Goal: Task Accomplishment & Management: Use online tool/utility

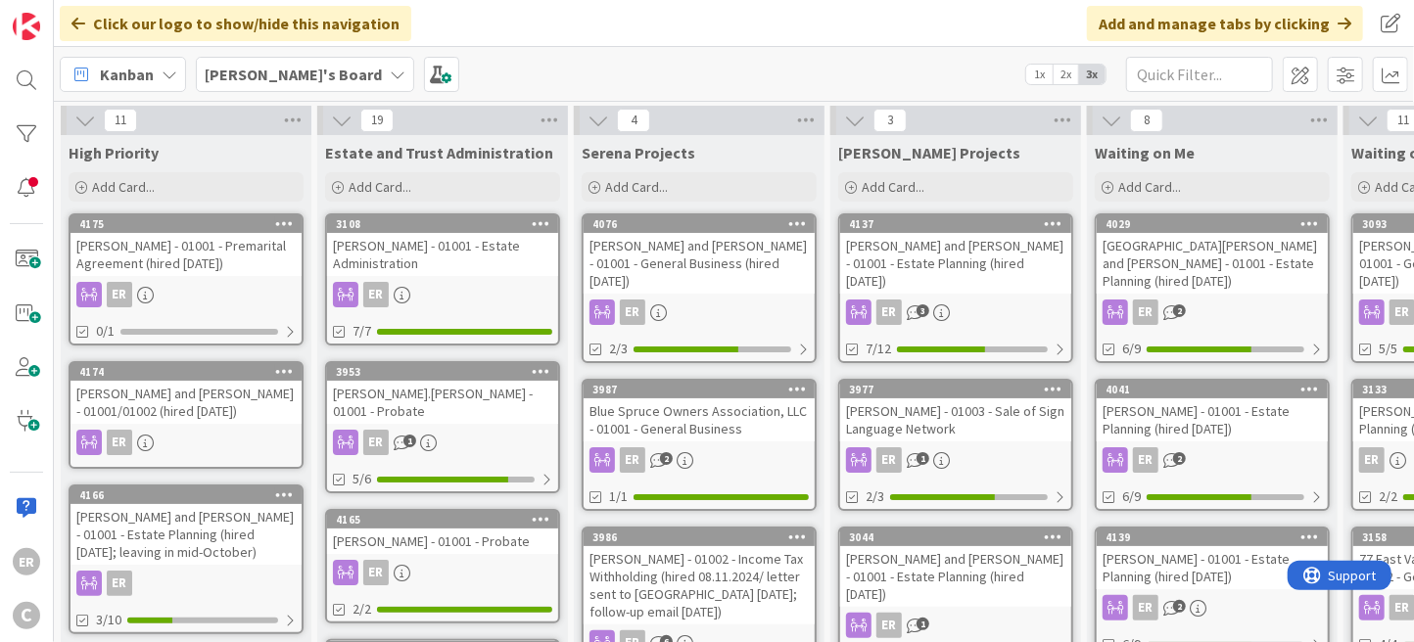
click at [207, 256] on div "[PERSON_NAME] - 01001 - Premarital Agreement (hired [DATE])" at bounding box center [185, 254] width 231 height 43
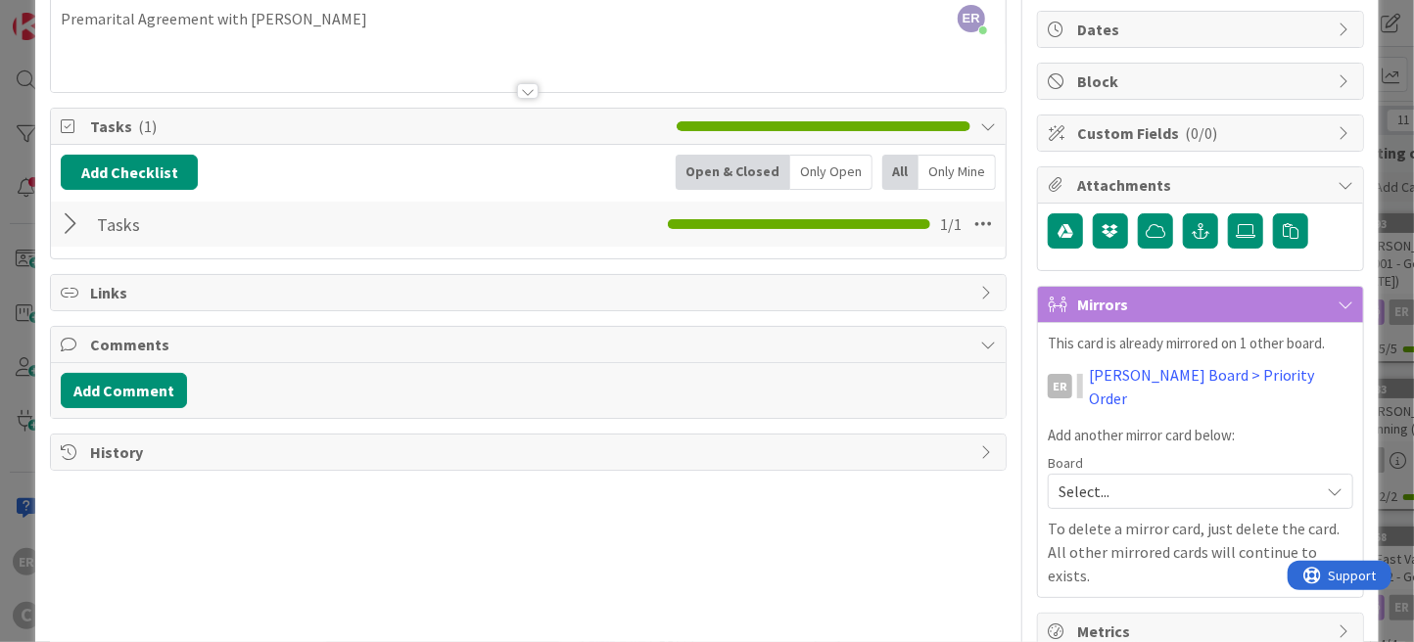
click at [71, 228] on div at bounding box center [73, 224] width 25 height 35
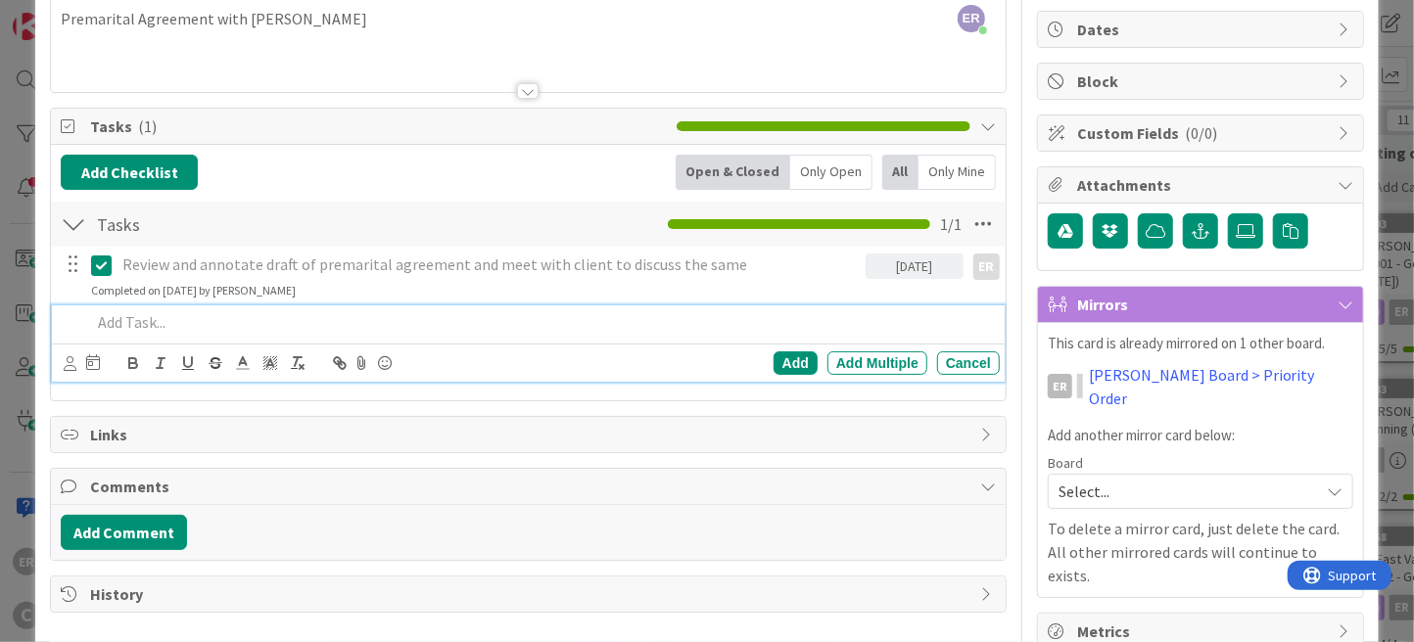
click at [155, 312] on p at bounding box center [541, 322] width 901 height 23
click at [71, 366] on icon at bounding box center [70, 363] width 13 height 15
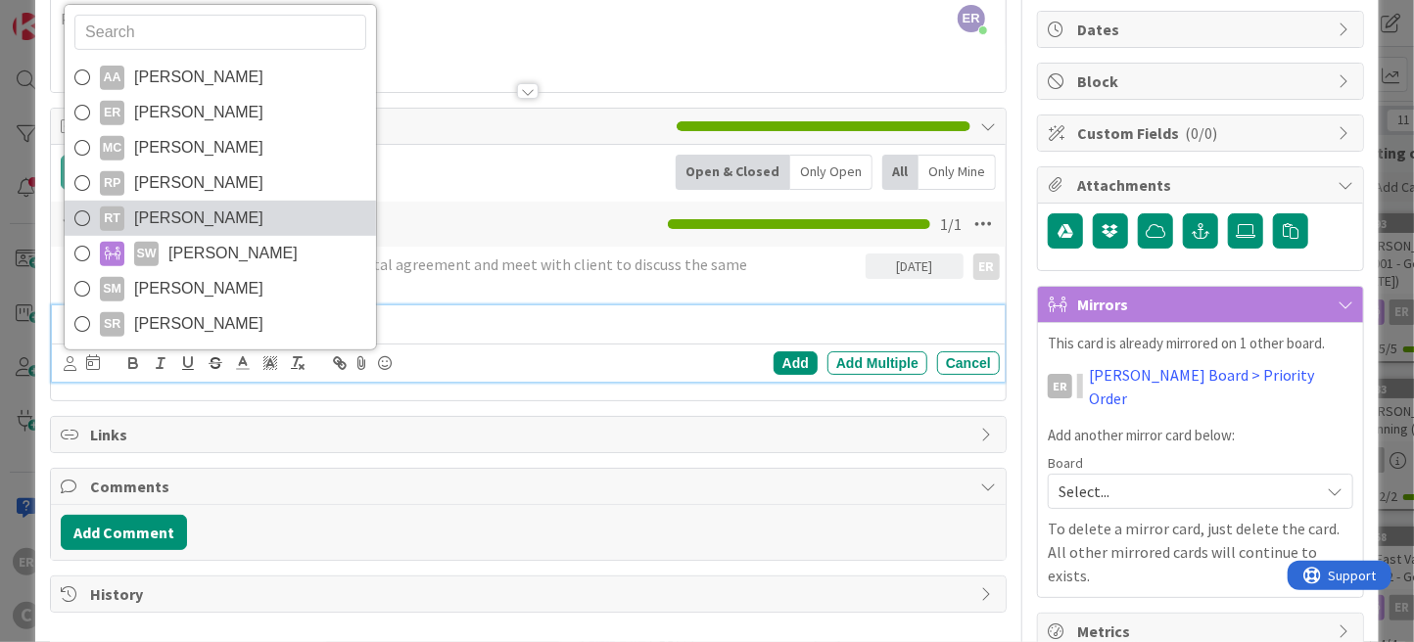
click at [153, 208] on span "[PERSON_NAME]" at bounding box center [198, 218] width 129 height 29
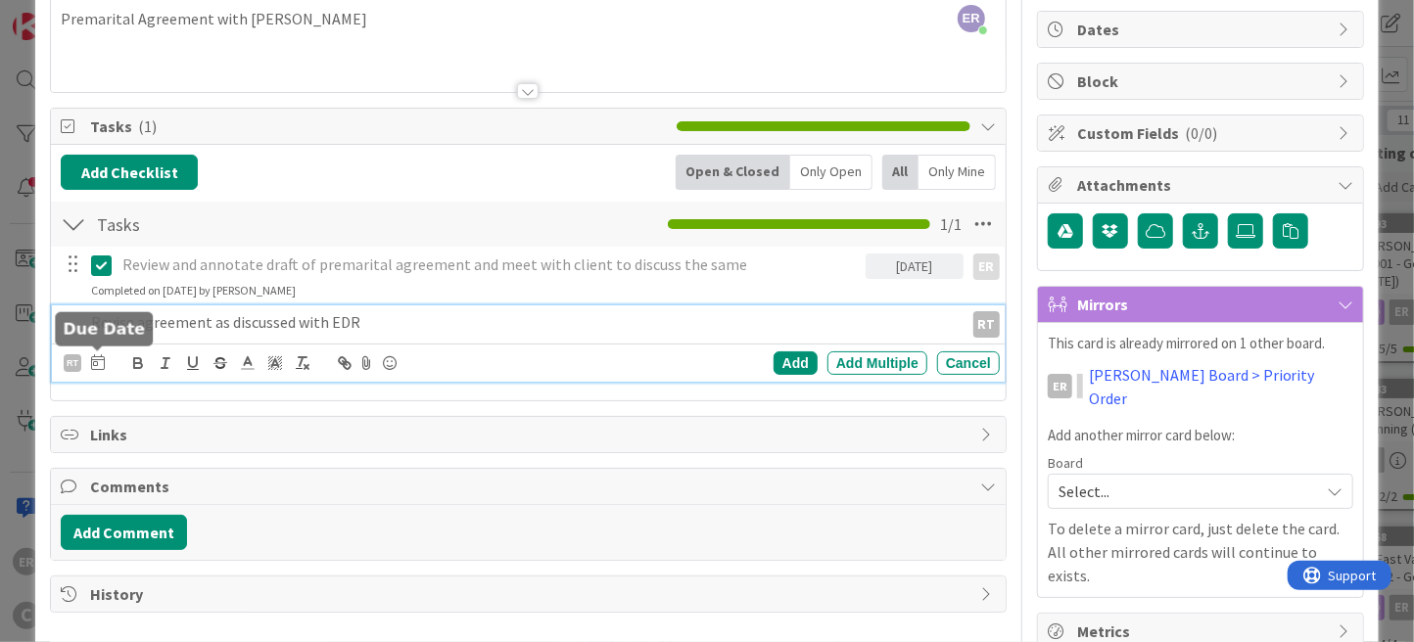
click at [98, 366] on icon at bounding box center [98, 362] width 14 height 16
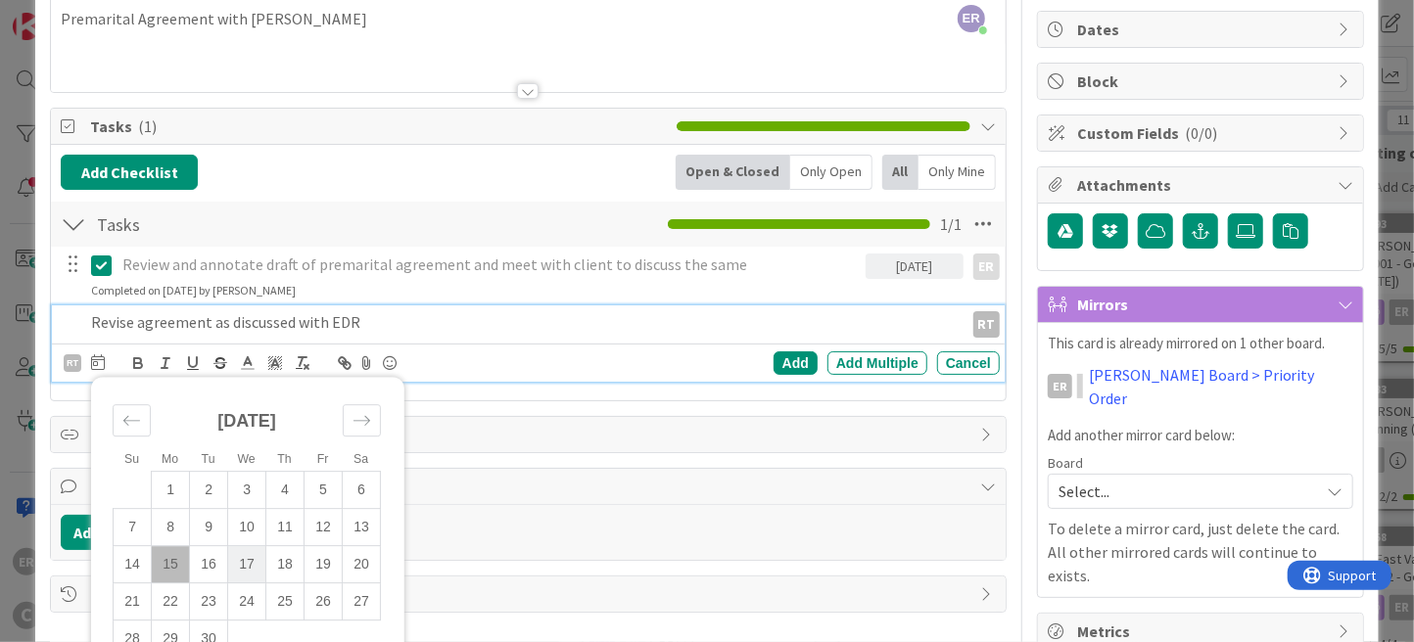
click at [232, 567] on td "17" at bounding box center [247, 564] width 38 height 37
click at [792, 367] on div "Add" at bounding box center [795, 362] width 44 height 23
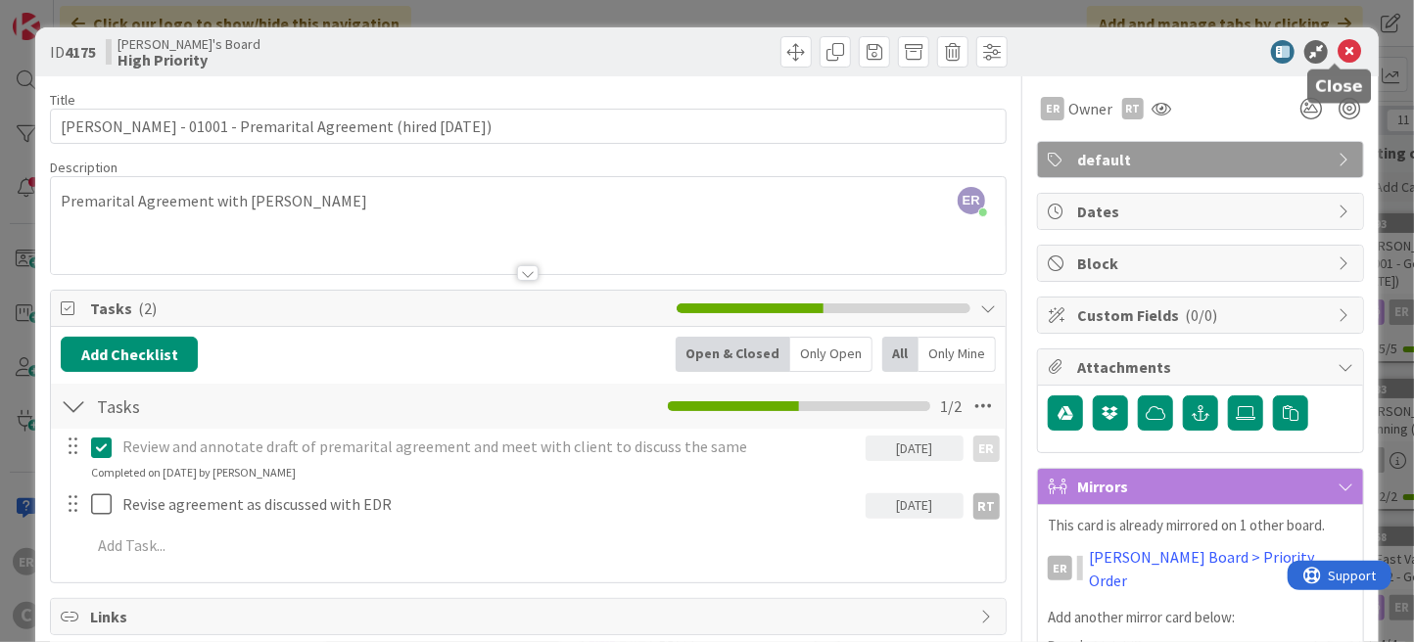
click at [1337, 56] on icon at bounding box center [1348, 51] width 23 height 23
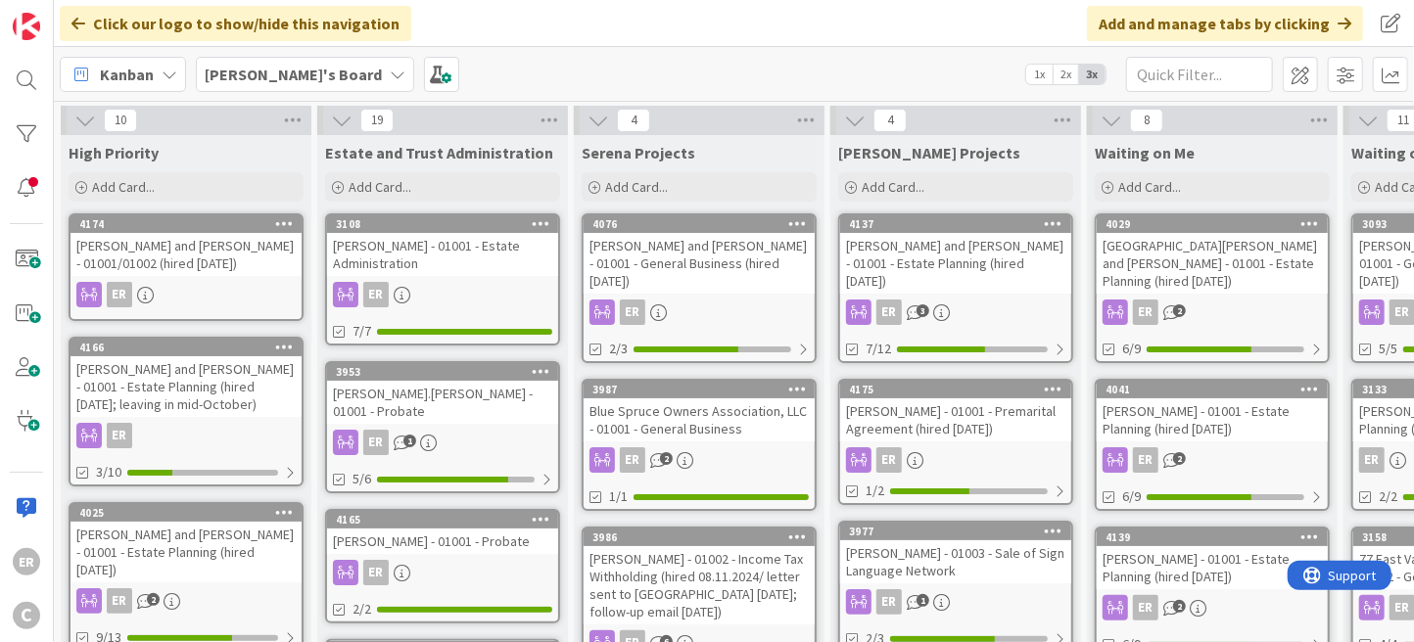
click at [1165, 560] on div "[PERSON_NAME] - 01001 - Estate Planning (hired [DATE])" at bounding box center [1211, 567] width 231 height 43
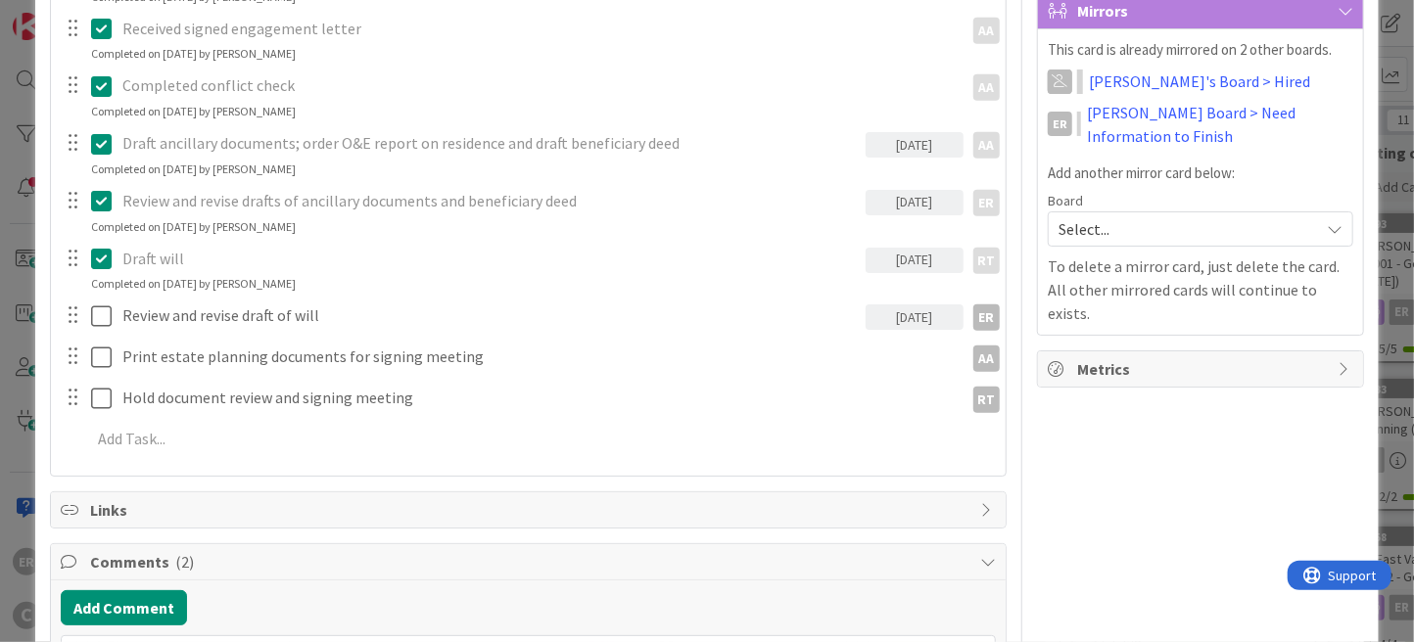
scroll to position [489, 0]
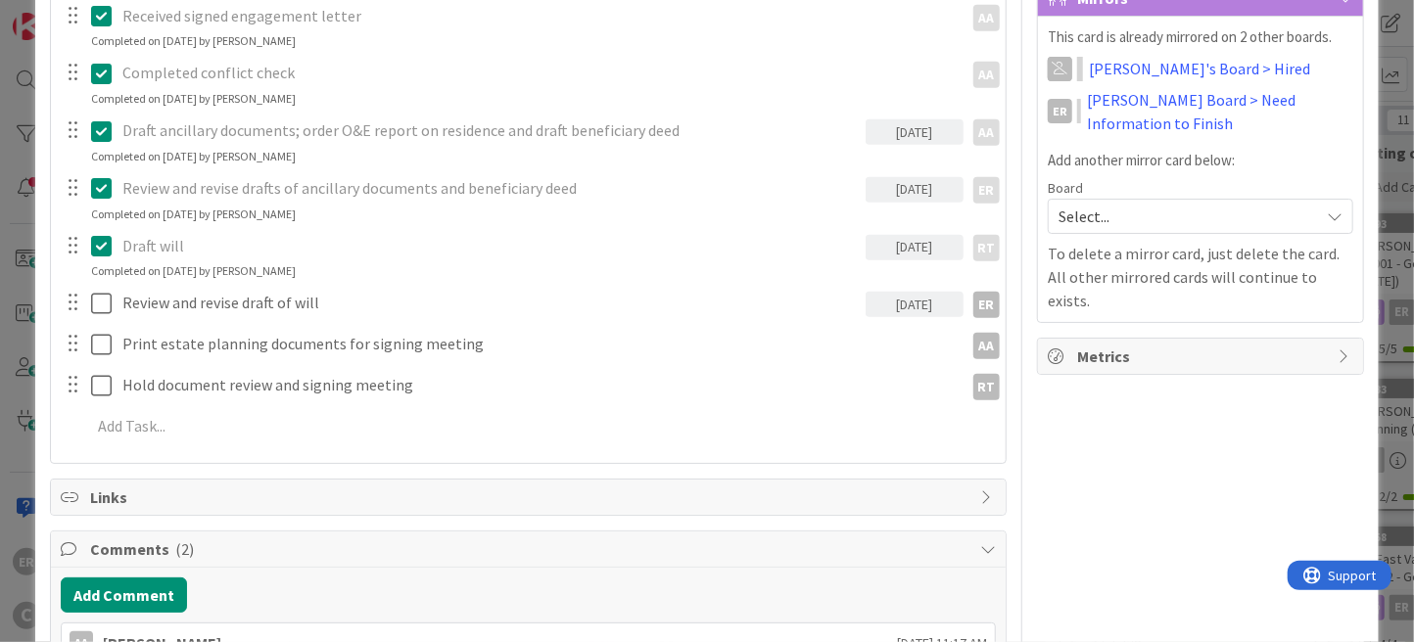
click at [94, 252] on icon at bounding box center [101, 245] width 21 height 23
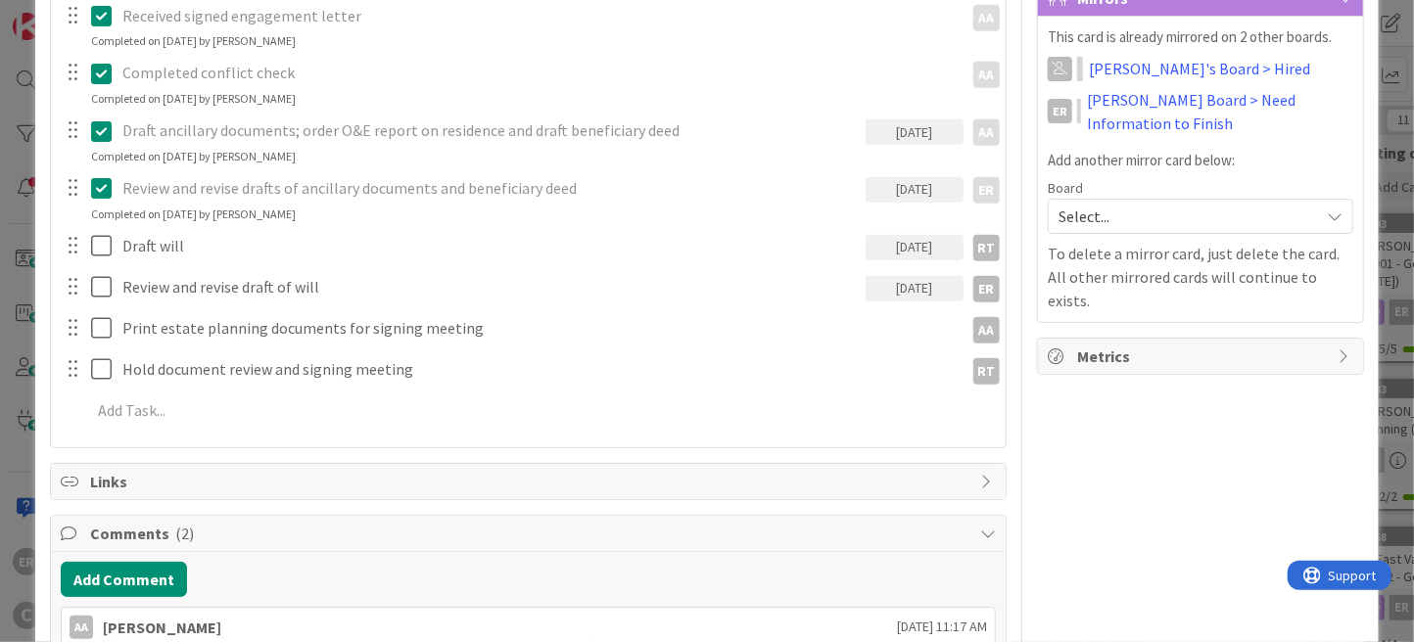
click at [877, 290] on div "Send engagement letter AA AA Update Cancel Completed on [DATE] by [PERSON_NAME]…" at bounding box center [528, 187] width 935 height 495
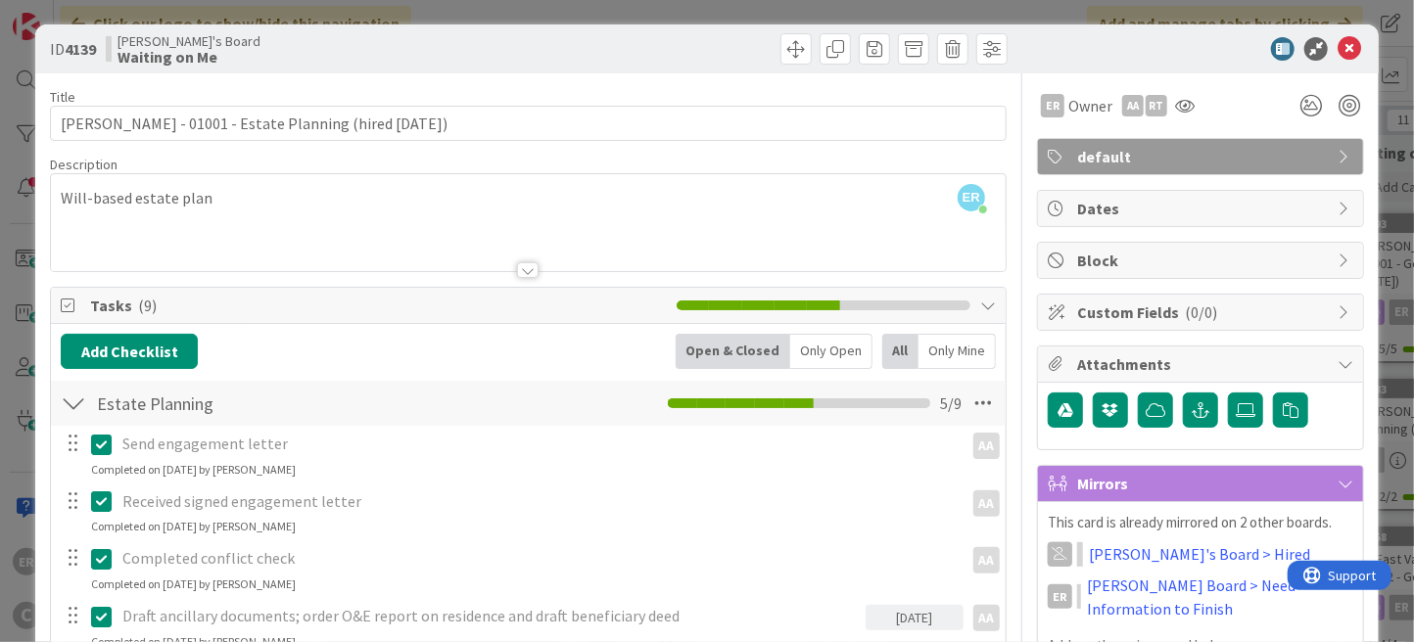
scroll to position [0, 0]
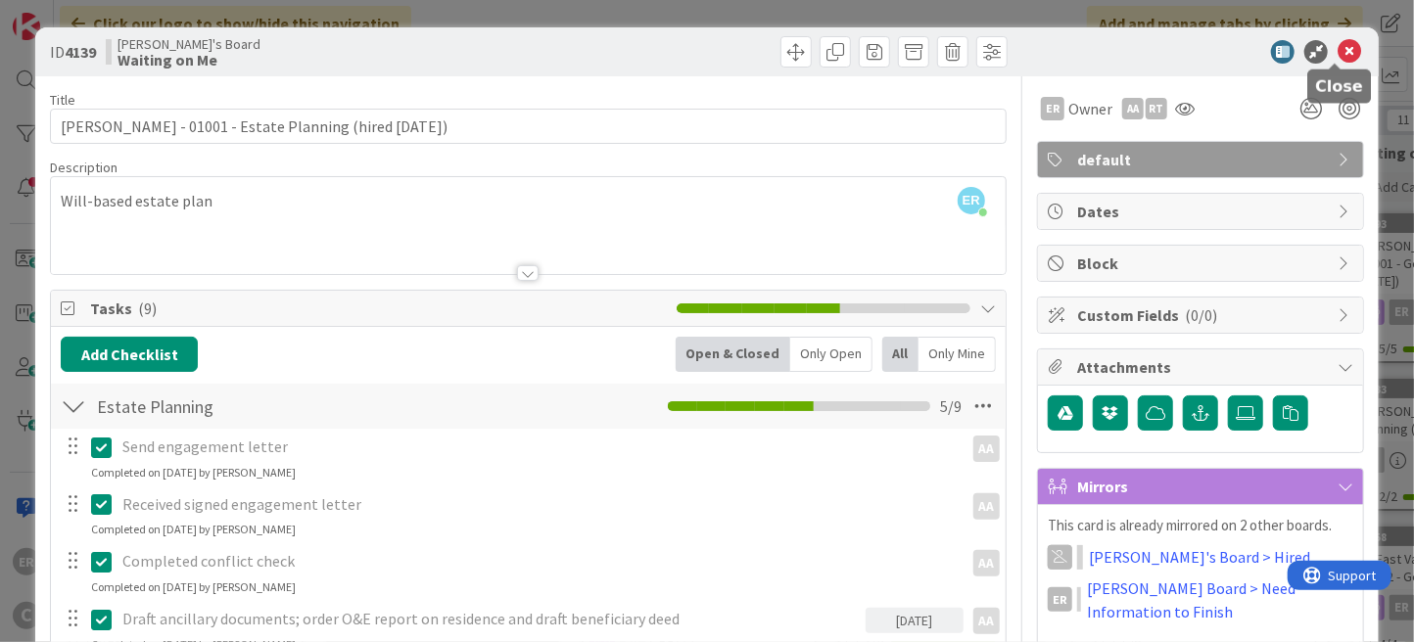
click at [1337, 57] on icon at bounding box center [1348, 51] width 23 height 23
